Goal: Task Accomplishment & Management: Complete application form

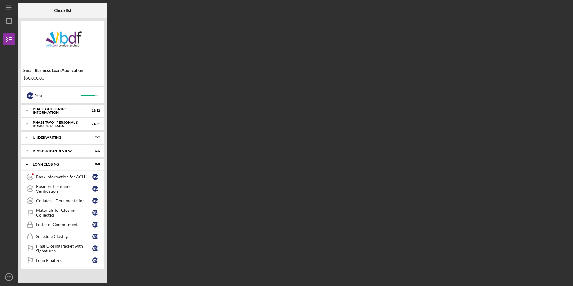
click at [58, 177] on div "Bank Information for ACH" at bounding box center [64, 177] width 56 height 5
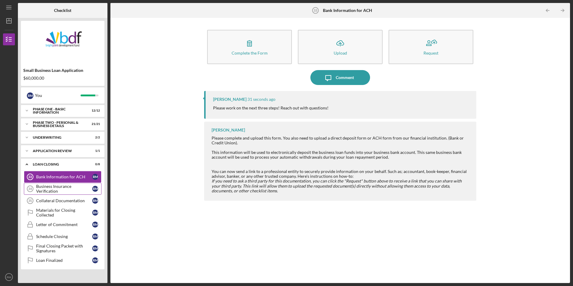
click at [49, 188] on div "Business Insurance Verification" at bounding box center [64, 189] width 56 height 10
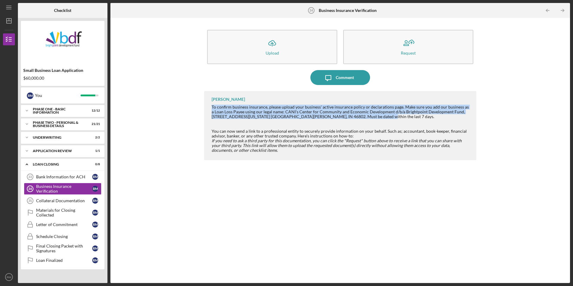
drag, startPoint x: 212, startPoint y: 107, endPoint x: 358, endPoint y: 117, distance: 146.5
click at [358, 117] on div "To confirm business insurance, please upload your business' active insurance po…" at bounding box center [341, 112] width 259 height 14
copy div "To confirm business insurance, please upload your business' active insurance po…"
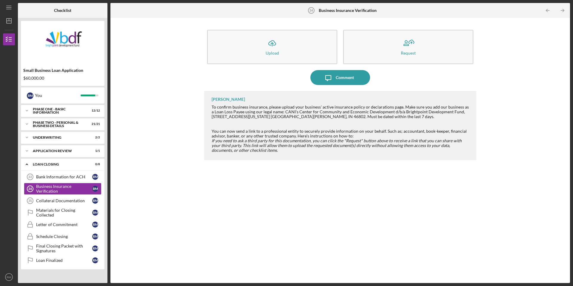
click at [362, 121] on div at bounding box center [341, 121] width 259 height 5
drag, startPoint x: 70, startPoint y: 175, endPoint x: 74, endPoint y: 172, distance: 5.3
click at [70, 175] on div "Bank Information for ACH" at bounding box center [64, 177] width 56 height 5
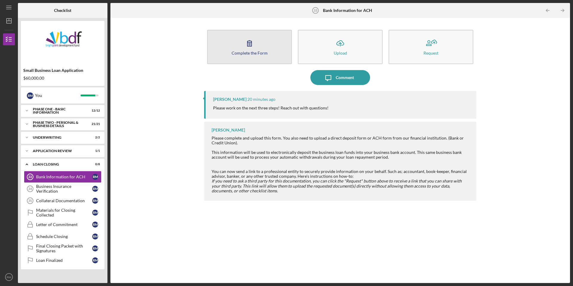
click at [251, 36] on icon "button" at bounding box center [249, 43] width 15 height 15
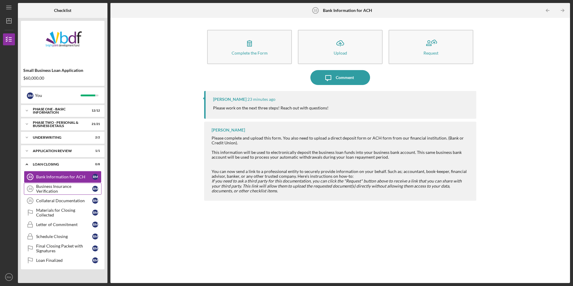
click at [59, 190] on div "Business Insurance Verification" at bounding box center [64, 189] width 56 height 10
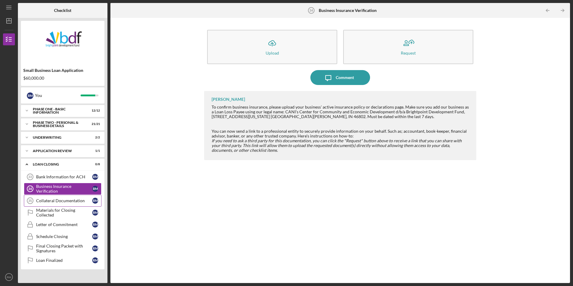
click at [56, 204] on link "Collateral Documentation 35 Collateral Documentation R M" at bounding box center [63, 201] width 78 height 12
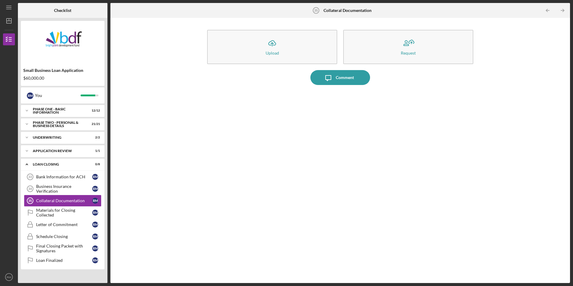
click at [397, 104] on div at bounding box center [340, 182] width 272 height 183
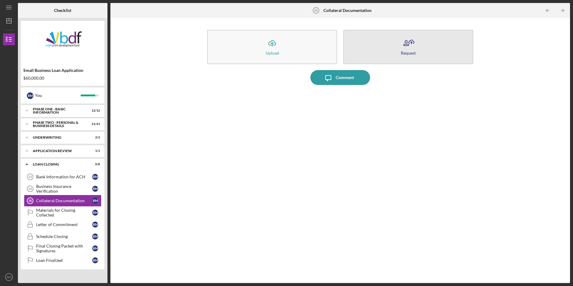
click at [411, 42] on icon "button" at bounding box center [411, 43] width 1 height 2
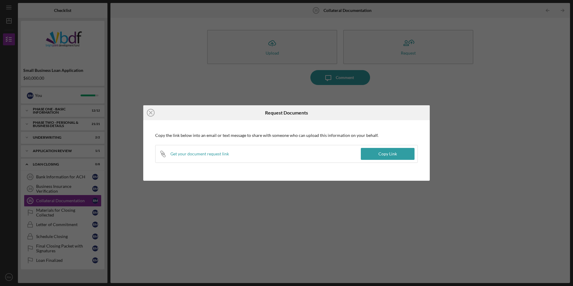
click at [249, 171] on div "Icon/Close Request Documents Copy the link below into an email or text message …" at bounding box center [286, 142] width 286 height 75
click at [149, 113] on icon "Icon/Close" at bounding box center [150, 112] width 15 height 15
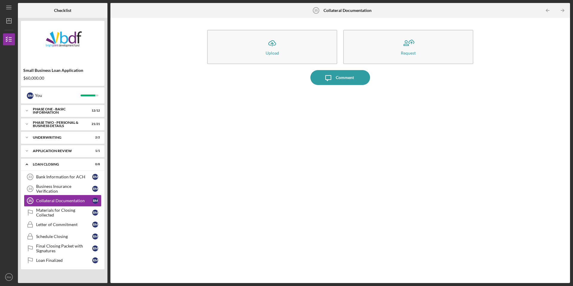
click at [271, 126] on div at bounding box center [340, 182] width 272 height 183
click at [337, 79] on div "Comment" at bounding box center [345, 77] width 18 height 15
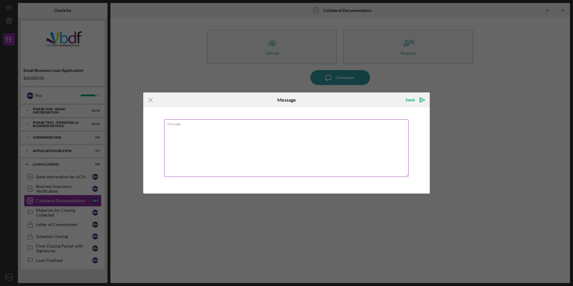
click at [207, 136] on textarea "Message" at bounding box center [286, 148] width 244 height 58
type textarea "I'm assuming I just need to upload an image of the vehicle title, front & back …"
click at [411, 98] on div "Send" at bounding box center [410, 100] width 9 height 12
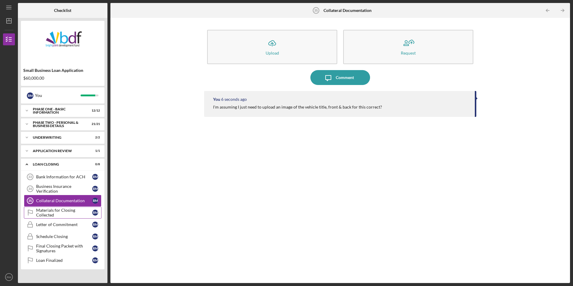
click at [62, 211] on div "Materials for Closing Collected" at bounding box center [64, 213] width 56 height 10
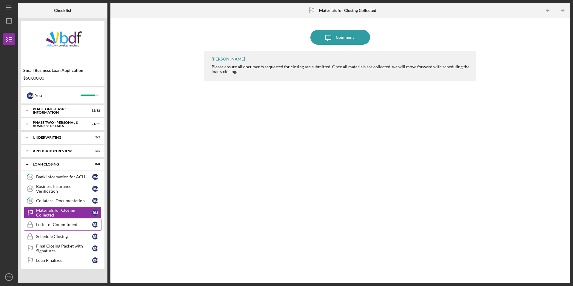
click at [56, 226] on div "Letter of Commitment" at bounding box center [64, 224] width 56 height 5
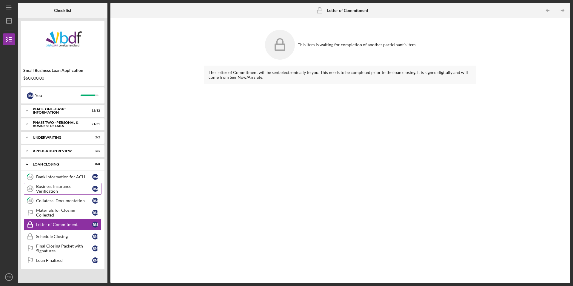
click at [55, 189] on div "Business Insurance Verification" at bounding box center [64, 189] width 56 height 10
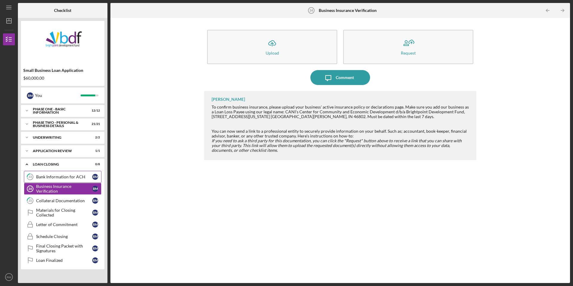
click at [60, 173] on link "33 Bank Information for ACH R M" at bounding box center [63, 177] width 78 height 12
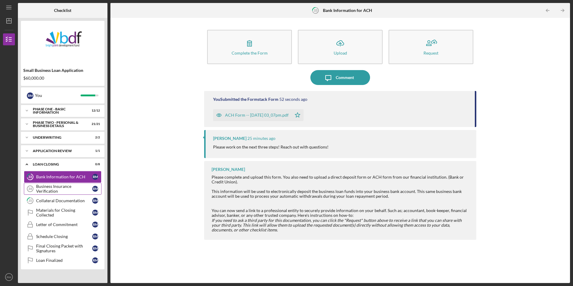
click at [68, 184] on div "Business Insurance Verification" at bounding box center [64, 189] width 56 height 10
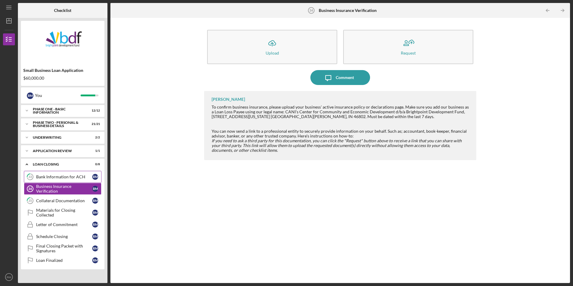
click at [59, 174] on link "33 Bank Information for ACH R M" at bounding box center [63, 177] width 78 height 12
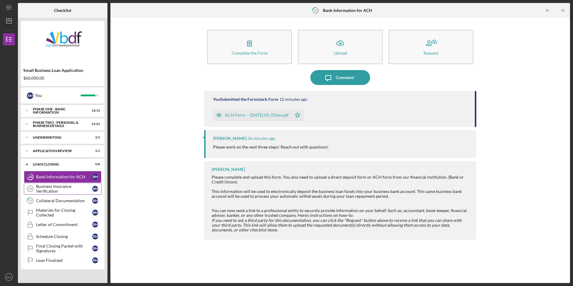
click at [57, 188] on div "Business Insurance Verification" at bounding box center [64, 189] width 56 height 10
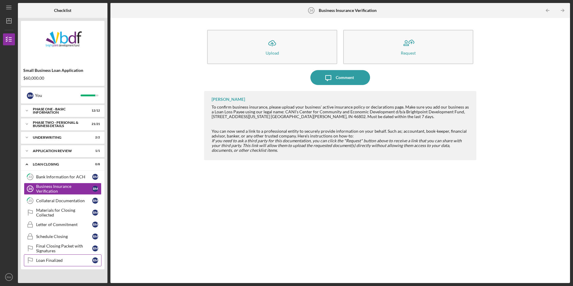
click at [63, 259] on div "Loan Finalized" at bounding box center [64, 260] width 56 height 5
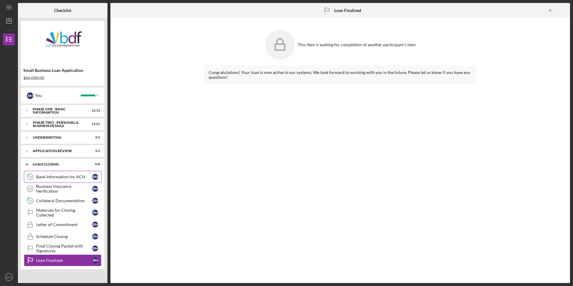
click at [57, 177] on div "Bank Information for ACH" at bounding box center [64, 177] width 56 height 5
